Goal: Task Accomplishment & Management: Complete application form

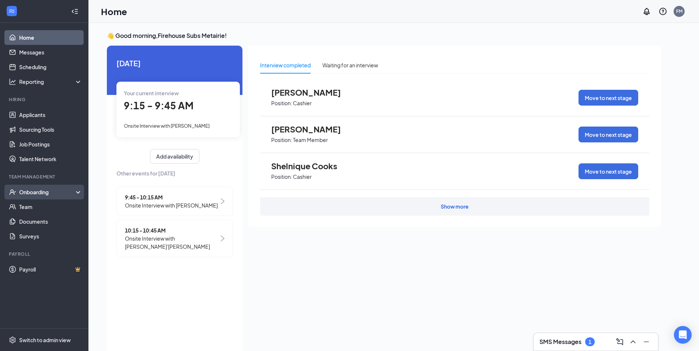
click at [42, 191] on div "Onboarding" at bounding box center [47, 192] width 57 height 7
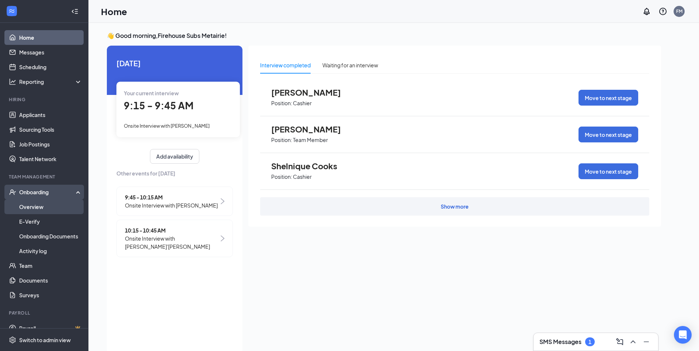
click at [41, 205] on link "Overview" at bounding box center [50, 207] width 63 height 15
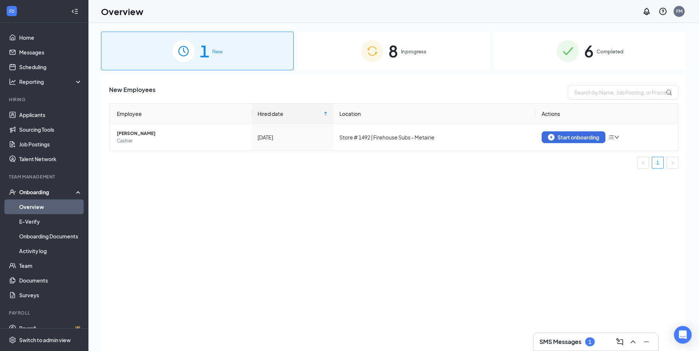
click at [412, 53] on span "In progress" at bounding box center [413, 51] width 25 height 7
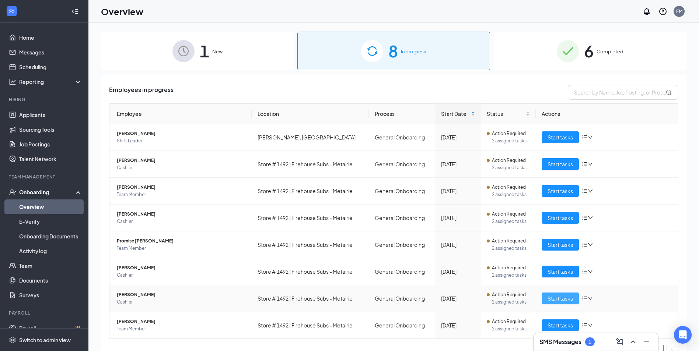
click at [559, 299] on span "Start tasks" at bounding box center [559, 299] width 25 height 8
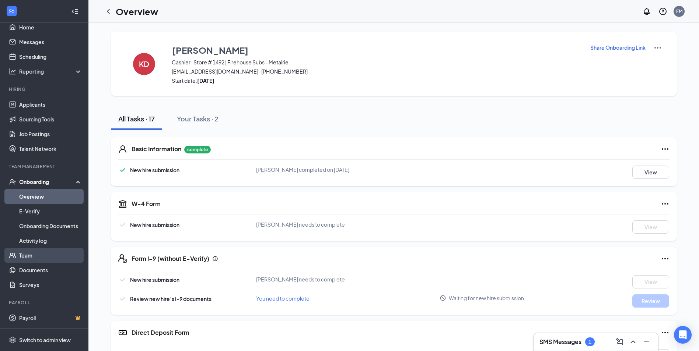
click at [36, 253] on link "Team" at bounding box center [50, 255] width 63 height 15
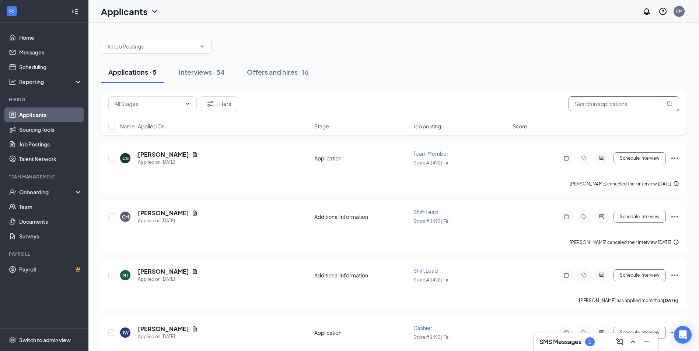
click at [640, 109] on input "text" at bounding box center [623, 104] width 111 height 15
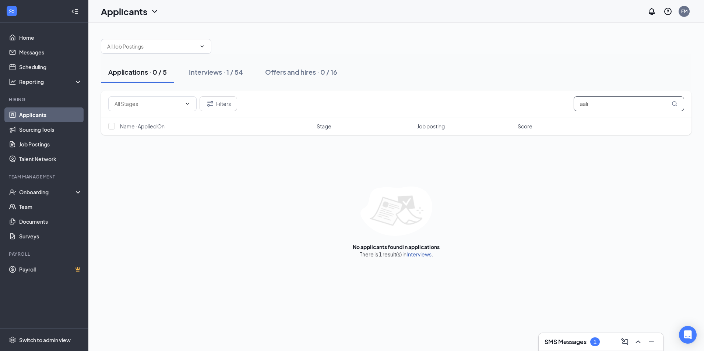
type input "aali"
click at [421, 255] on link "Interviews" at bounding box center [419, 254] width 25 height 7
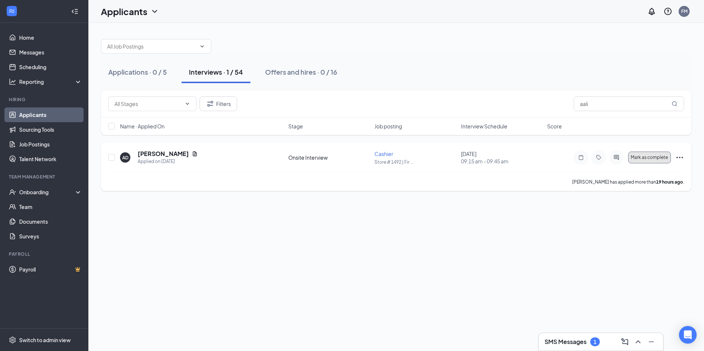
click at [644, 158] on span "Mark as complete" at bounding box center [649, 157] width 37 height 5
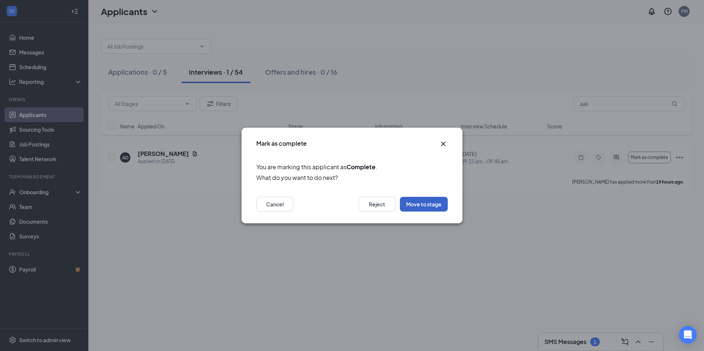
click at [426, 202] on button "Move to stage" at bounding box center [424, 204] width 48 height 15
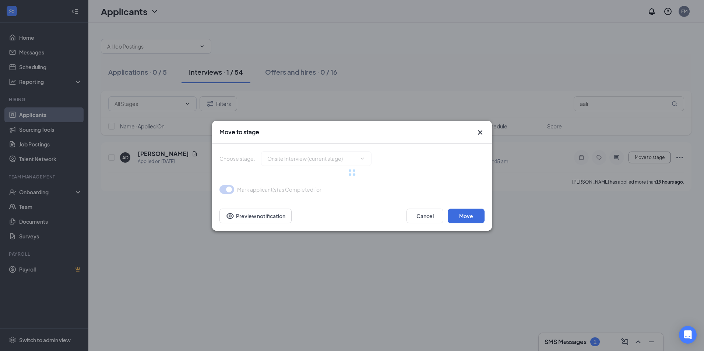
type input "Hiring Complete (final stage)"
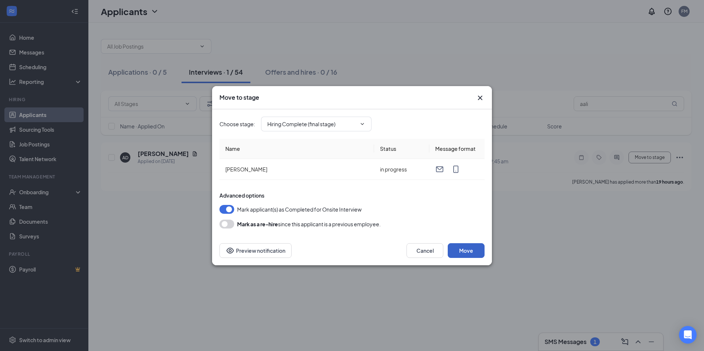
click at [466, 252] on button "Move" at bounding box center [466, 250] width 37 height 15
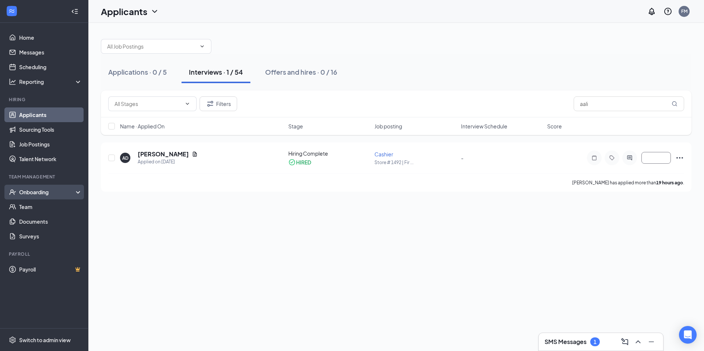
click at [37, 189] on div "Onboarding" at bounding box center [47, 192] width 57 height 7
click at [27, 209] on link "Overview" at bounding box center [50, 207] width 63 height 15
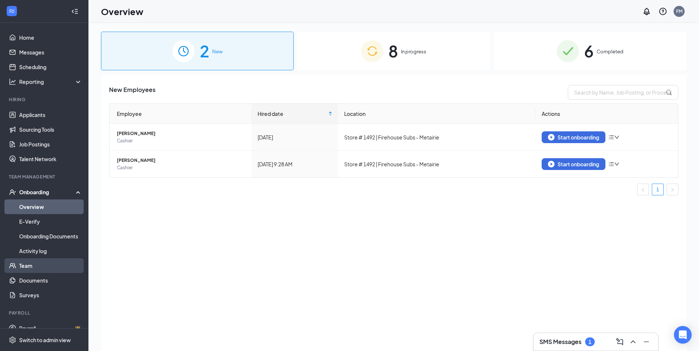
click at [50, 263] on link "Team" at bounding box center [50, 266] width 63 height 15
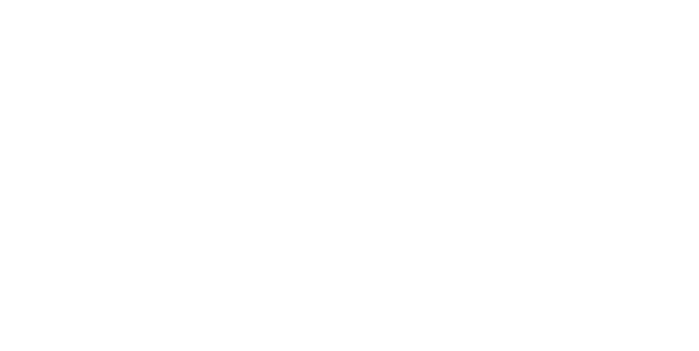
click at [0, 0] on html at bounding box center [0, 0] width 0 height 0
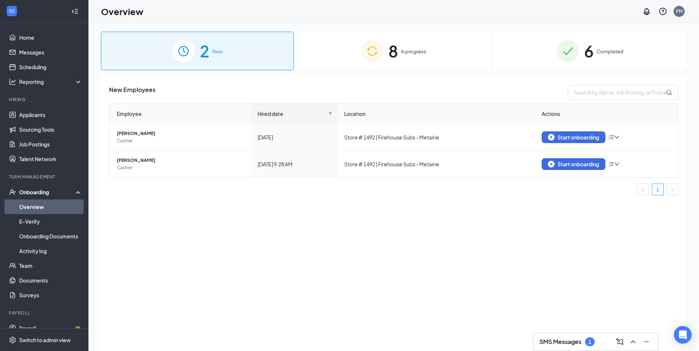
click at [410, 56] on div "8 In progress" at bounding box center [393, 51] width 193 height 39
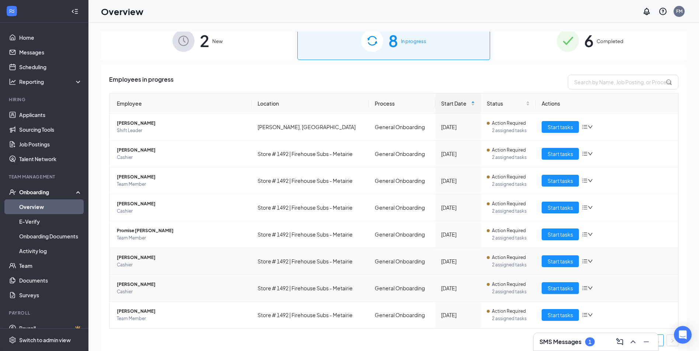
scroll to position [13, 0]
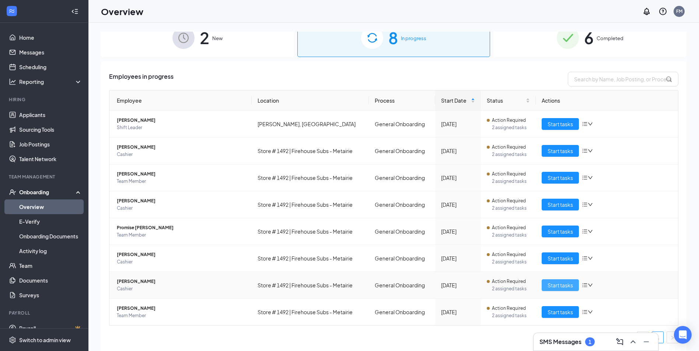
click at [554, 288] on span "Start tasks" at bounding box center [559, 285] width 25 height 8
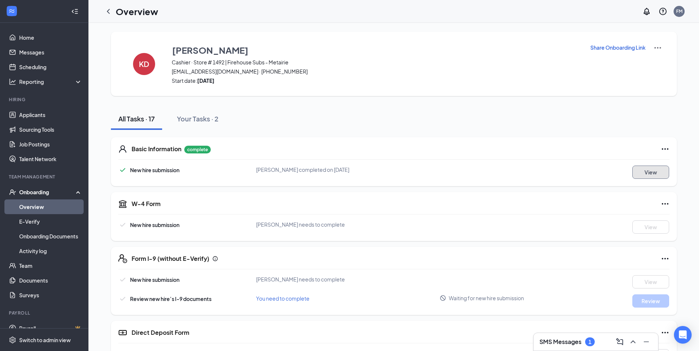
click at [644, 175] on button "View" at bounding box center [650, 172] width 37 height 13
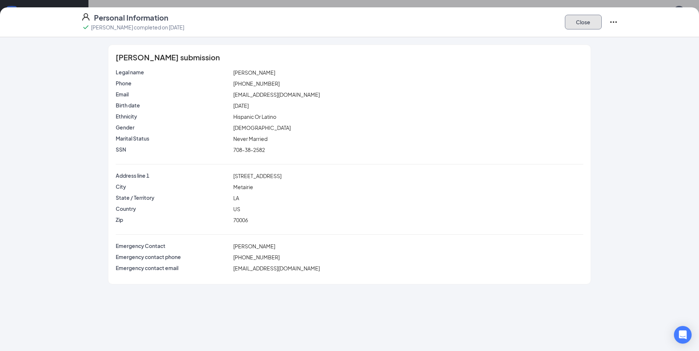
click at [585, 23] on button "Close" at bounding box center [583, 22] width 37 height 15
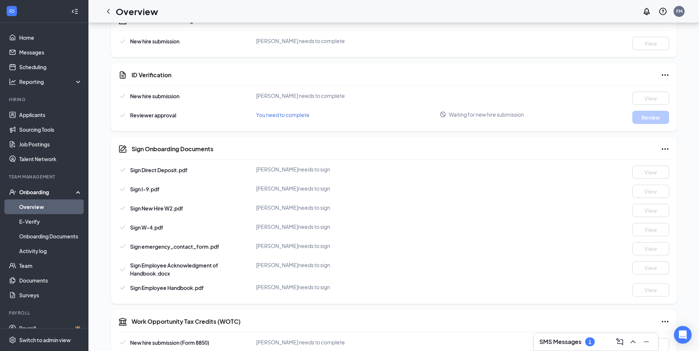
scroll to position [368, 0]
drag, startPoint x: 40, startPoint y: 105, endPoint x: 293, endPoint y: 107, distance: 253.5
click at [293, 107] on div "Home Messages Scheduling Reporting Hiring Applicants Sourcing Tools Job Posting…" at bounding box center [349, 27] width 699 height 791
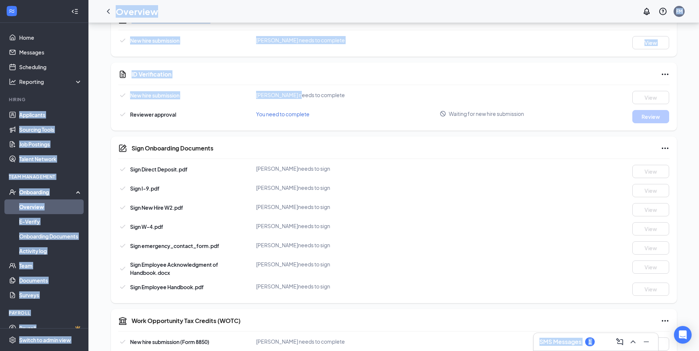
click at [37, 191] on div "Onboarding" at bounding box center [47, 192] width 57 height 7
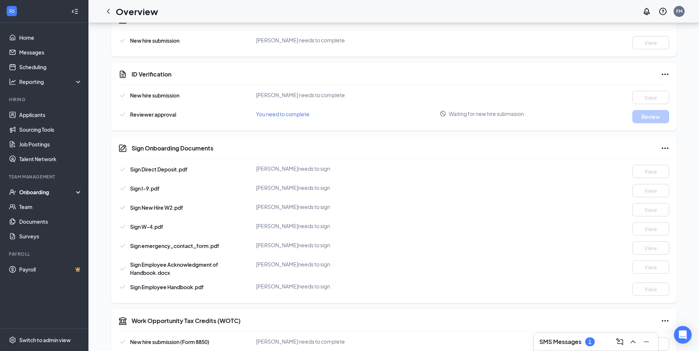
click at [37, 190] on div "Onboarding" at bounding box center [47, 192] width 57 height 7
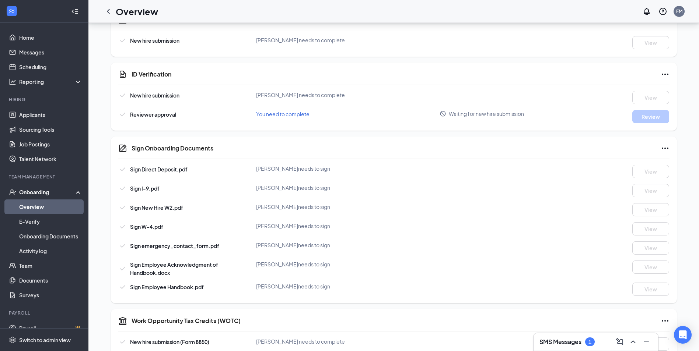
click at [44, 210] on link "Overview" at bounding box center [50, 207] width 63 height 15
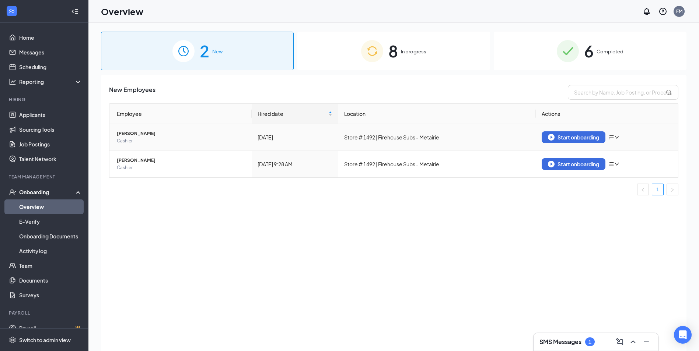
click at [149, 136] on span "[PERSON_NAME]" at bounding box center [181, 133] width 129 height 7
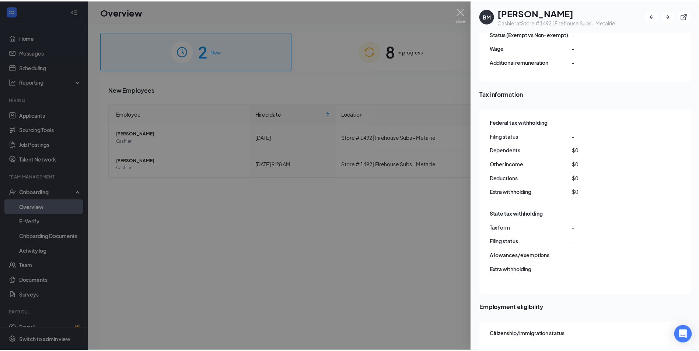
scroll to position [528, 0]
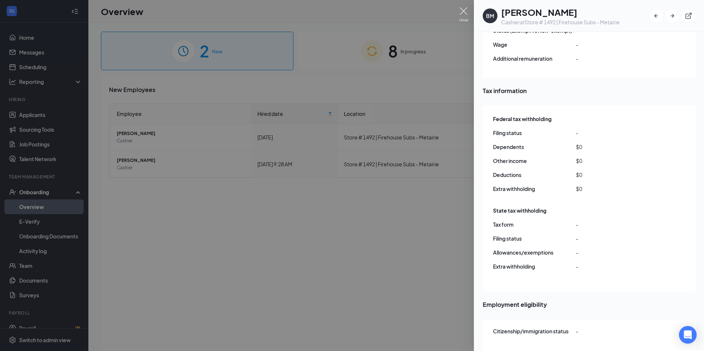
drag, startPoint x: 461, startPoint y: 8, endPoint x: 466, endPoint y: 15, distance: 8.8
click at [462, 8] on img at bounding box center [463, 14] width 9 height 14
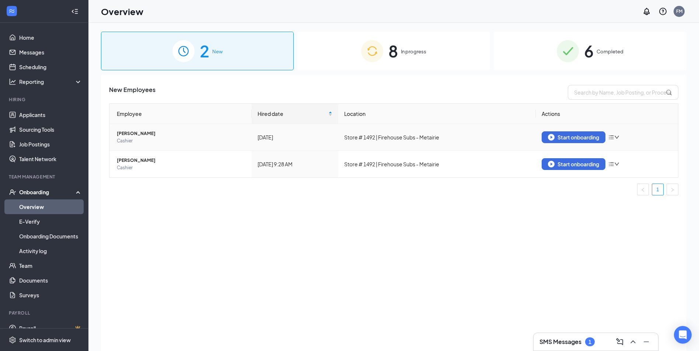
click at [621, 134] on div "Start onboarding" at bounding box center [607, 138] width 130 height 12
click at [617, 135] on icon "down" at bounding box center [616, 137] width 5 height 5
click at [619, 151] on div "Remove from onboarding" at bounding box center [653, 152] width 80 height 7
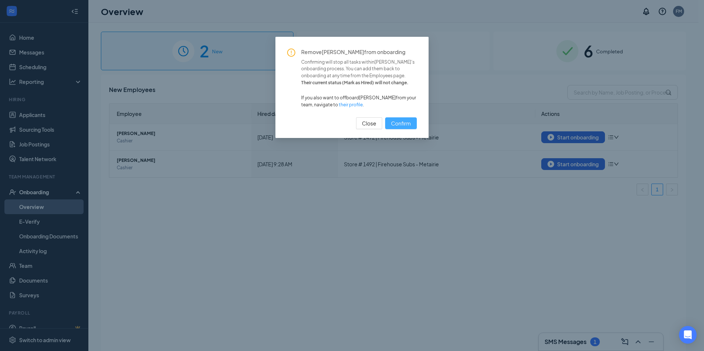
click at [410, 122] on span "Confirm" at bounding box center [401, 123] width 20 height 8
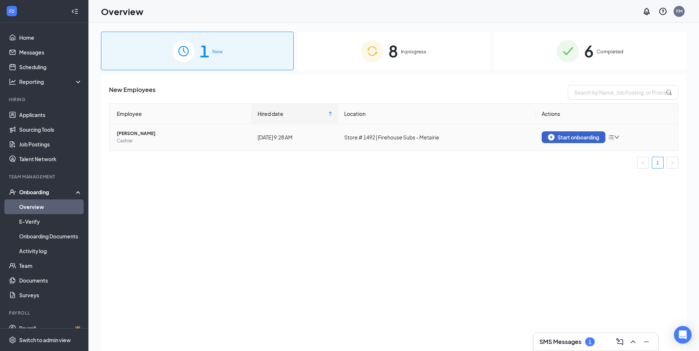
click at [563, 137] on div "Start onboarding" at bounding box center [573, 137] width 51 height 7
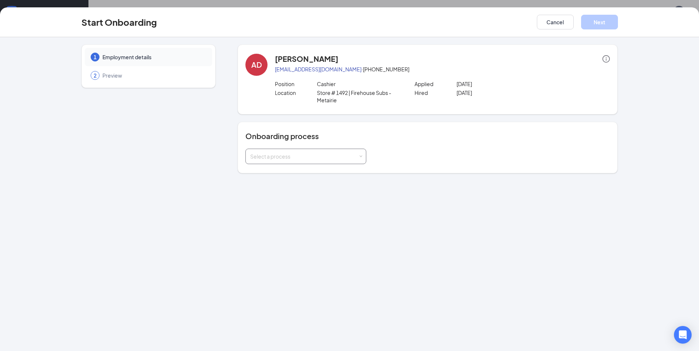
click at [318, 156] on div "Select a process" at bounding box center [304, 156] width 108 height 7
click at [283, 174] on span "General Onboarding" at bounding box center [273, 172] width 50 height 7
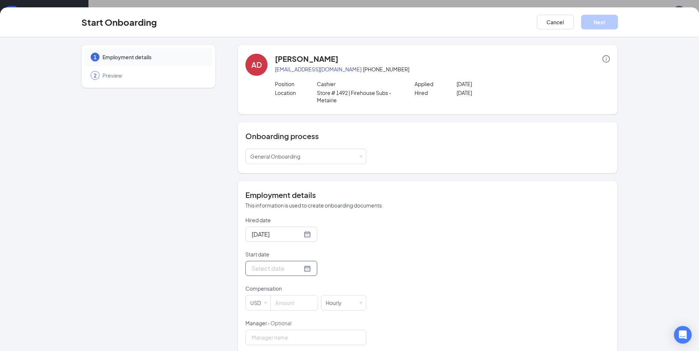
click at [298, 271] on div at bounding box center [281, 268] width 59 height 9
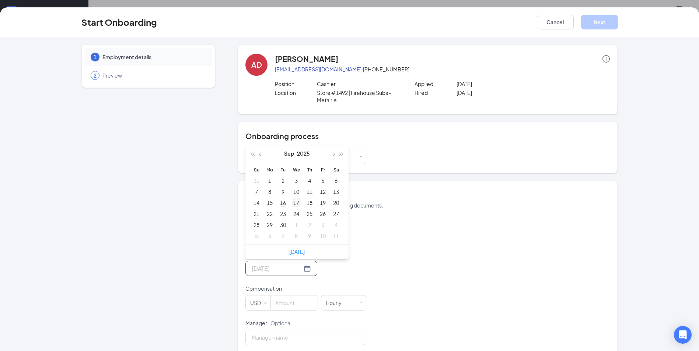
type input "Sep 17, 2025"
click at [292, 203] on div "17" at bounding box center [296, 203] width 9 height 9
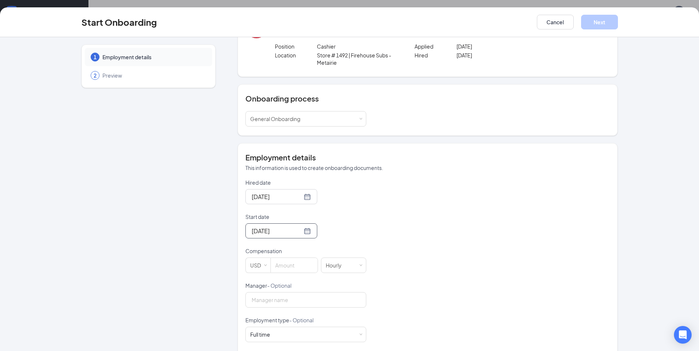
scroll to position [74, 0]
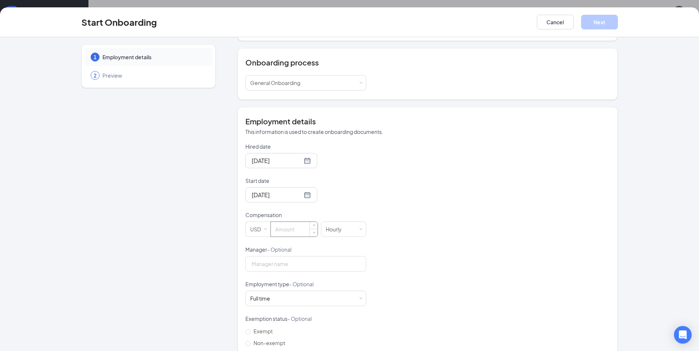
click at [295, 229] on input at bounding box center [294, 229] width 47 height 15
type input "9"
click at [283, 268] on input "Manager - Optional" at bounding box center [305, 263] width 121 height 15
type input "carolyn"
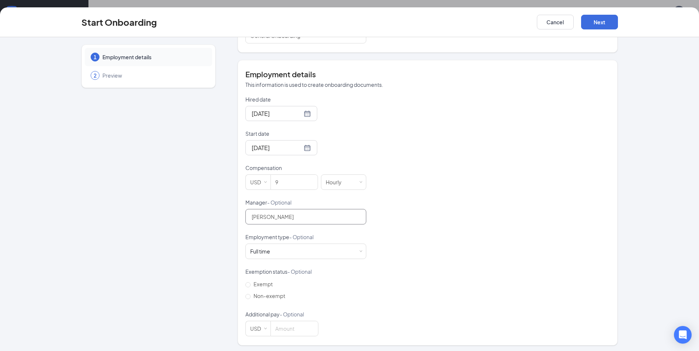
scroll to position [123, 0]
click at [270, 249] on div "Full time Works 30+ hours per week and is reasonably expected to work" at bounding box center [262, 249] width 25 height 7
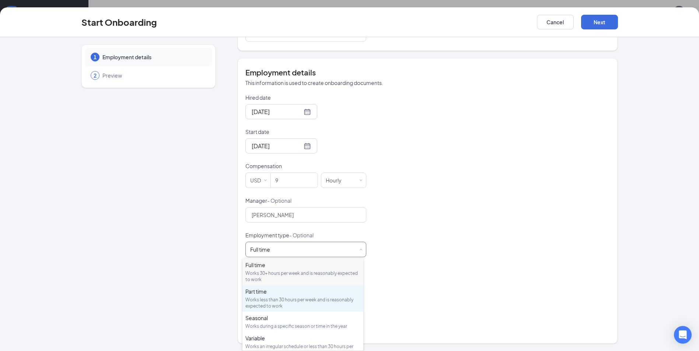
click at [268, 295] on div "Part time" at bounding box center [302, 291] width 115 height 7
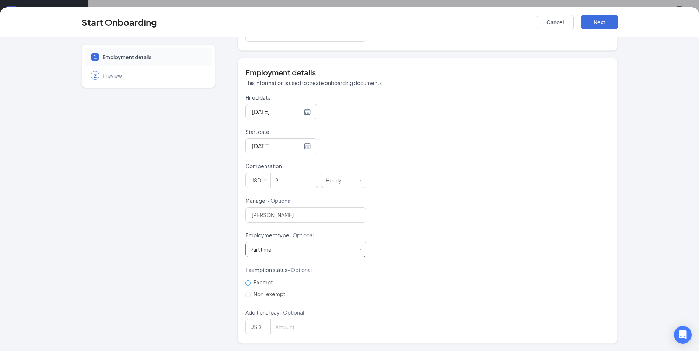
scroll to position [33, 0]
click at [253, 294] on span "Non-exempt" at bounding box center [269, 294] width 38 height 7
click at [250, 294] on input "Non-exempt" at bounding box center [247, 294] width 5 height 5
radio input "true"
click at [598, 25] on button "Next" at bounding box center [599, 22] width 37 height 15
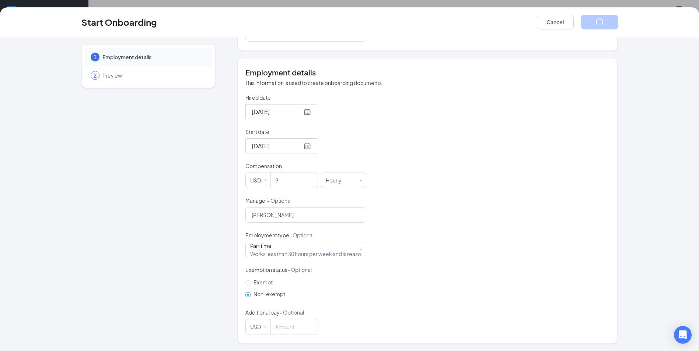
scroll to position [0, 0]
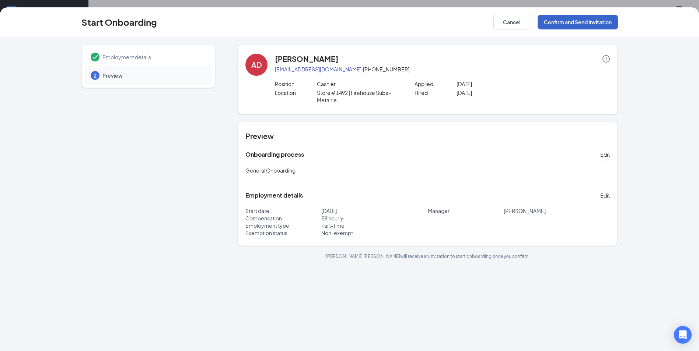
click at [584, 20] on button "Confirm and Send Invitation" at bounding box center [577, 22] width 80 height 15
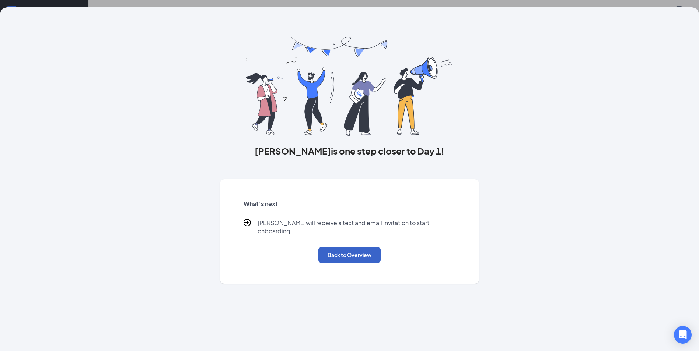
click at [364, 251] on button "Back to Overview" at bounding box center [349, 255] width 62 height 16
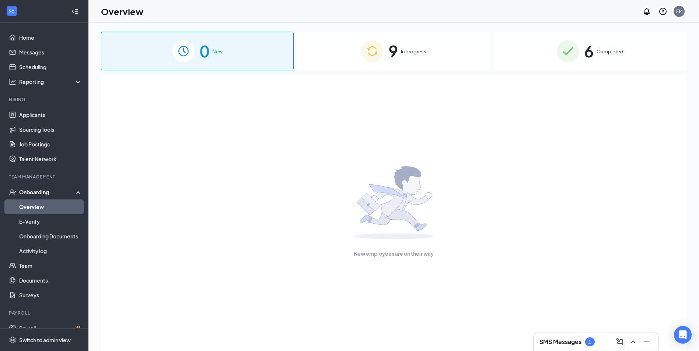
click at [409, 53] on span "In progress" at bounding box center [413, 51] width 25 height 7
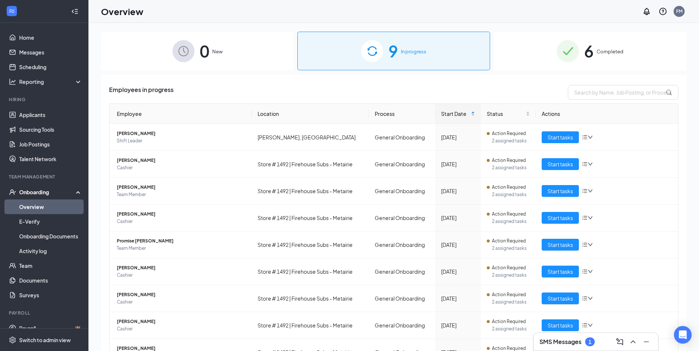
click at [596, 52] on span "Completed" at bounding box center [609, 51] width 27 height 7
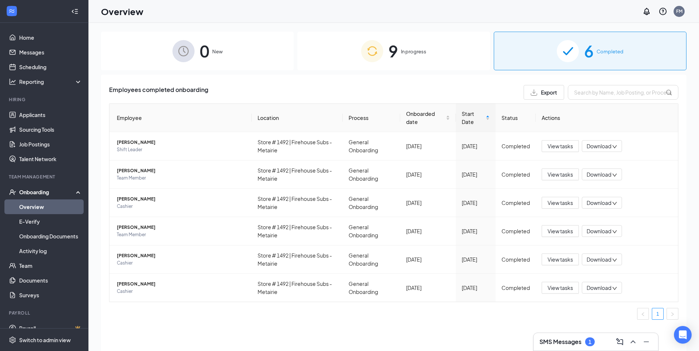
click at [599, 0] on html "Home Messages Scheduling Reporting Hiring Applicants Sourcing Tools Job Posting…" at bounding box center [349, 175] width 699 height 351
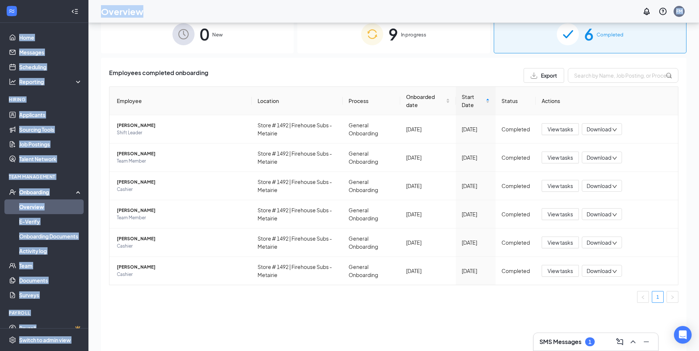
scroll to position [33, 0]
